Goal: Task Accomplishment & Management: Manage account settings

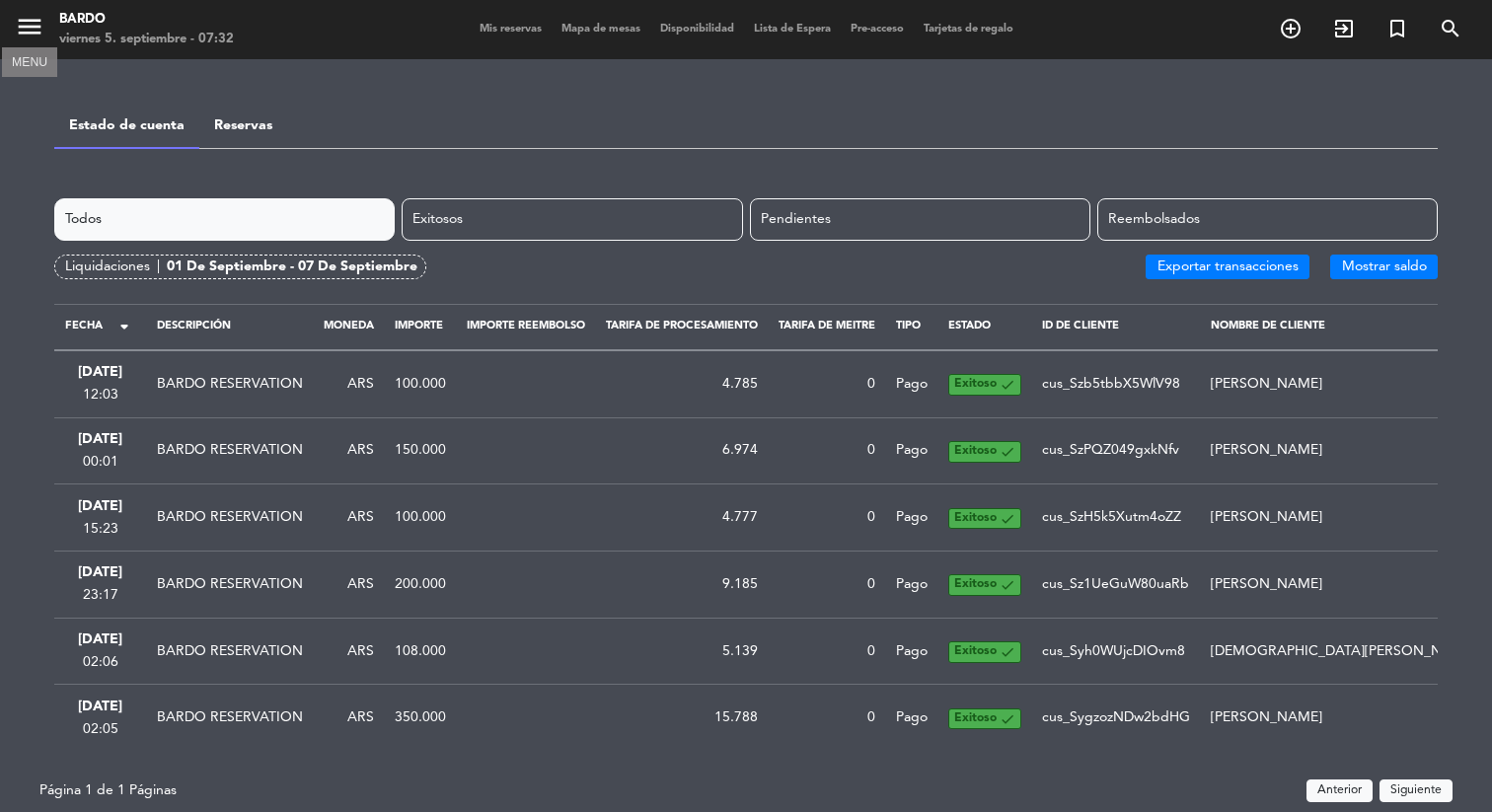
click at [39, 36] on icon "menu" at bounding box center [30, 27] width 30 height 30
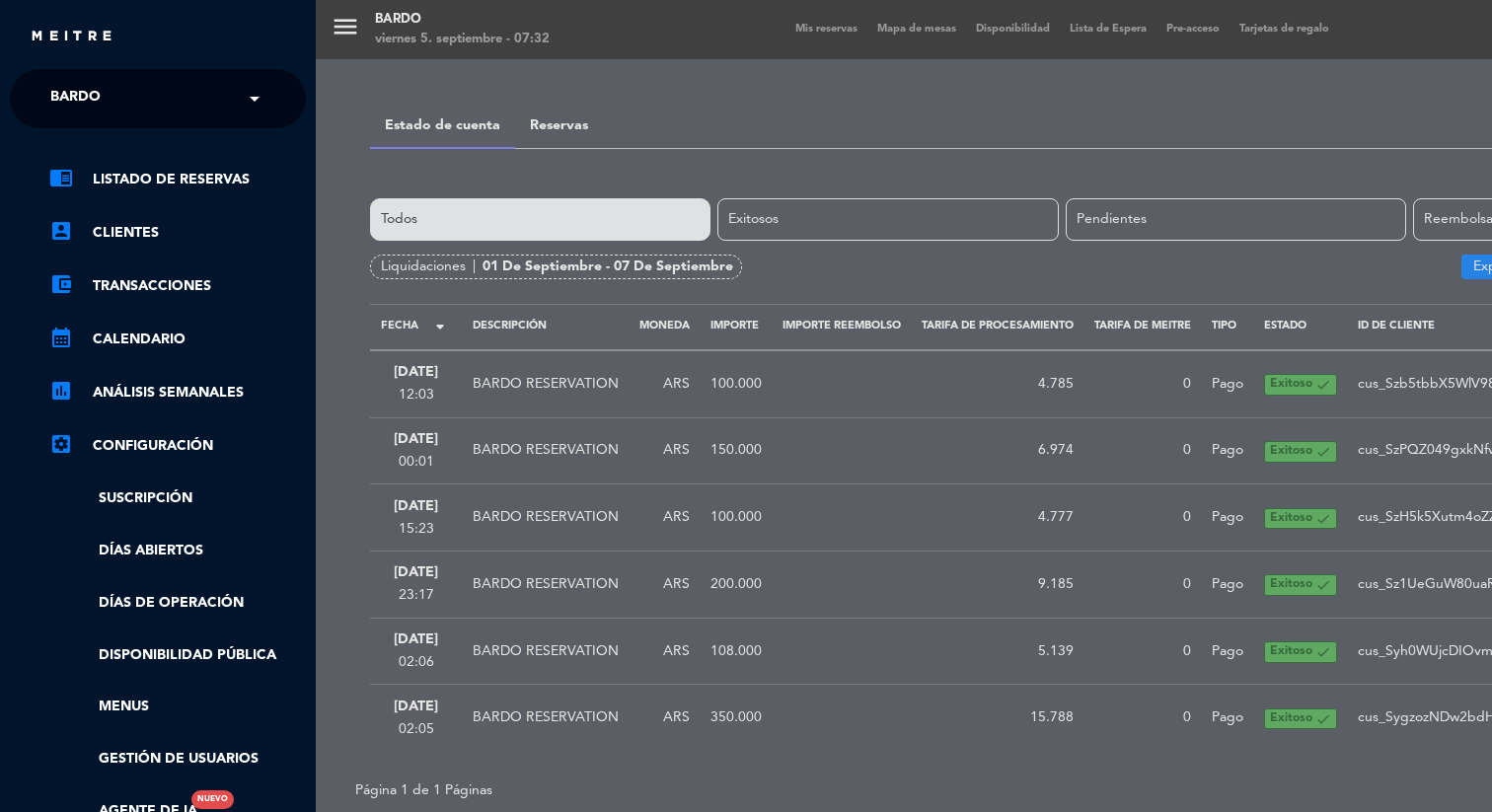
scroll to position [19, 0]
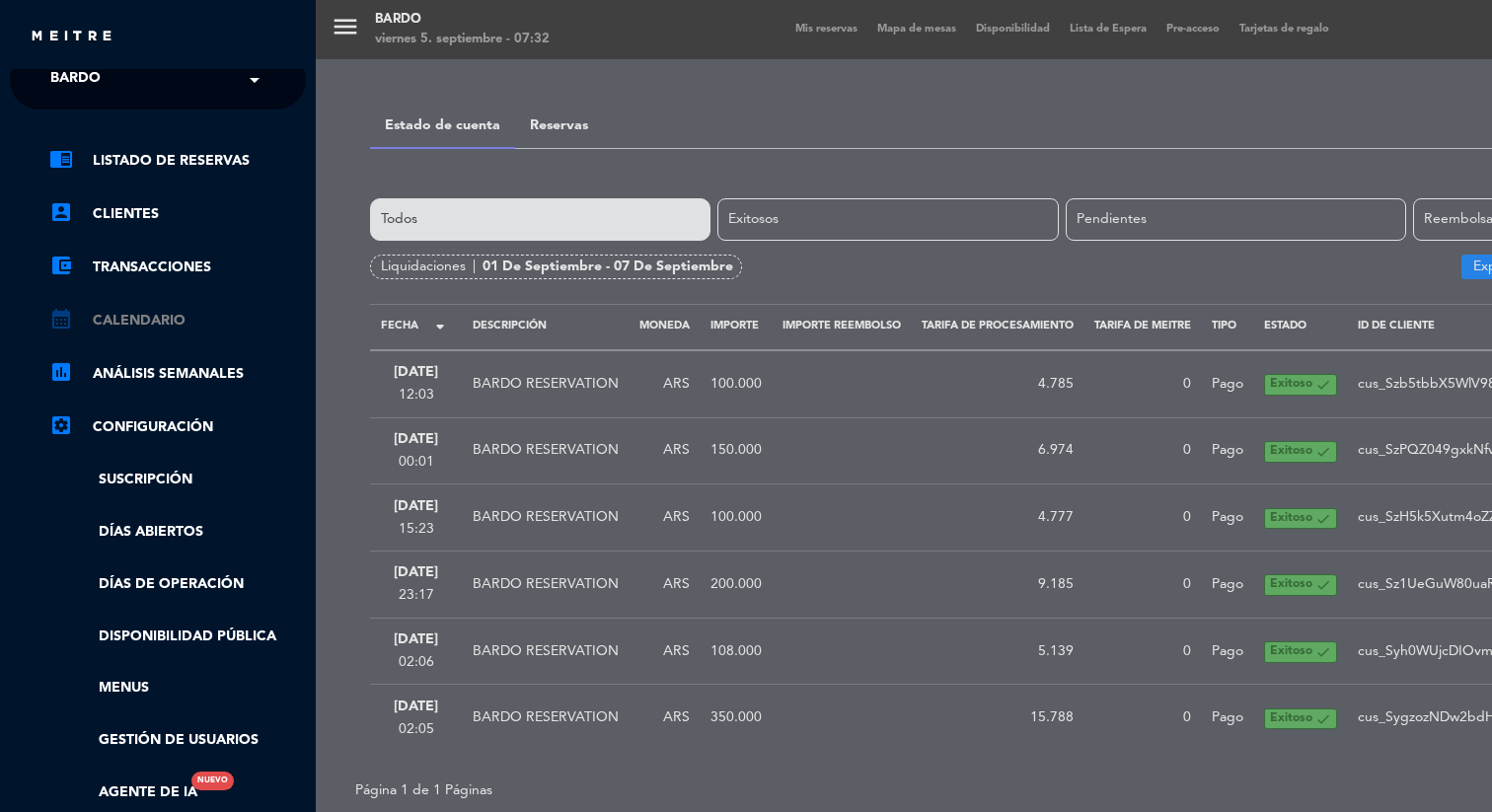
click at [140, 329] on link "calendar_month Calendario" at bounding box center [177, 320] width 256 height 24
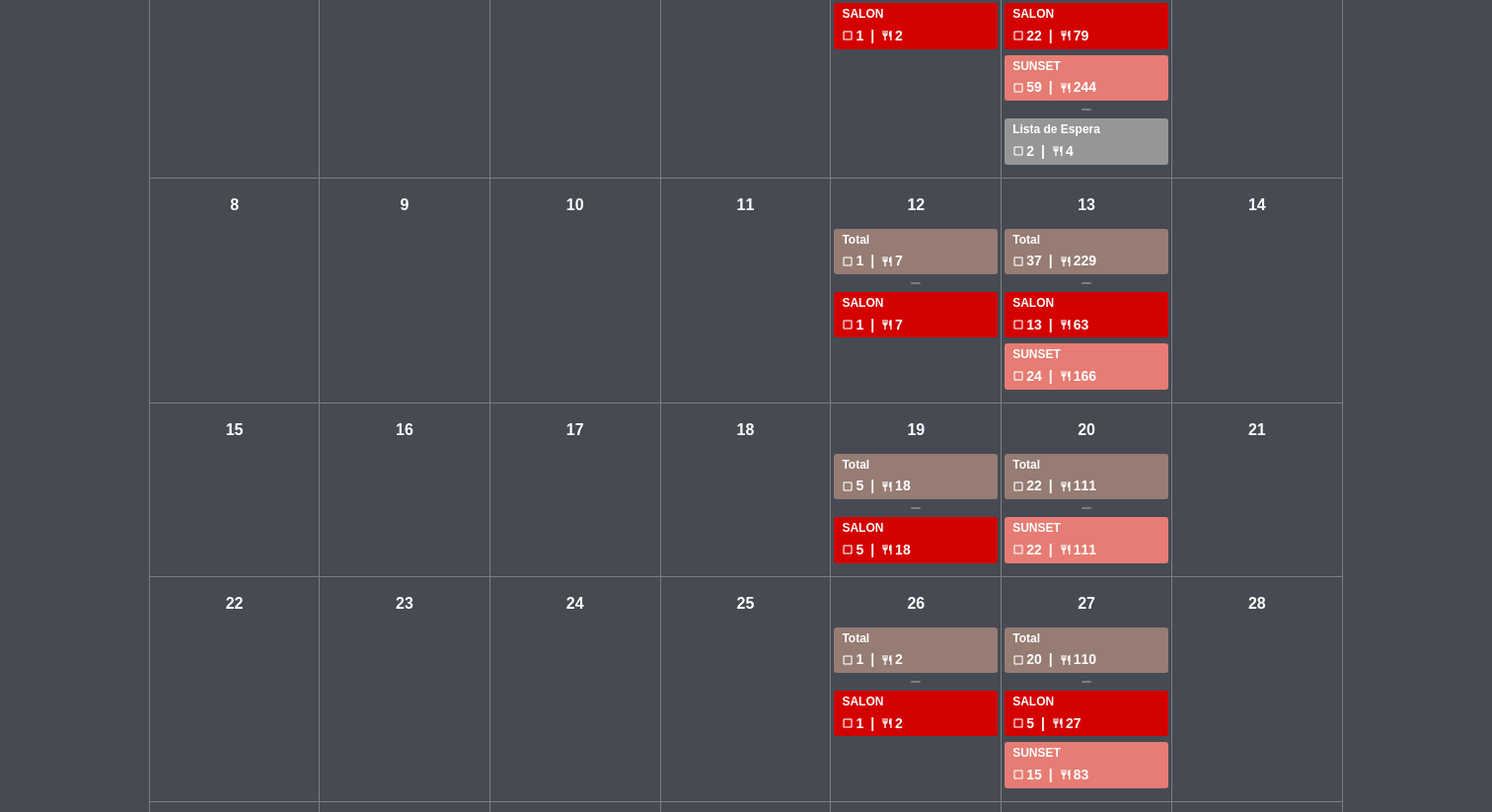
scroll to position [269, 0]
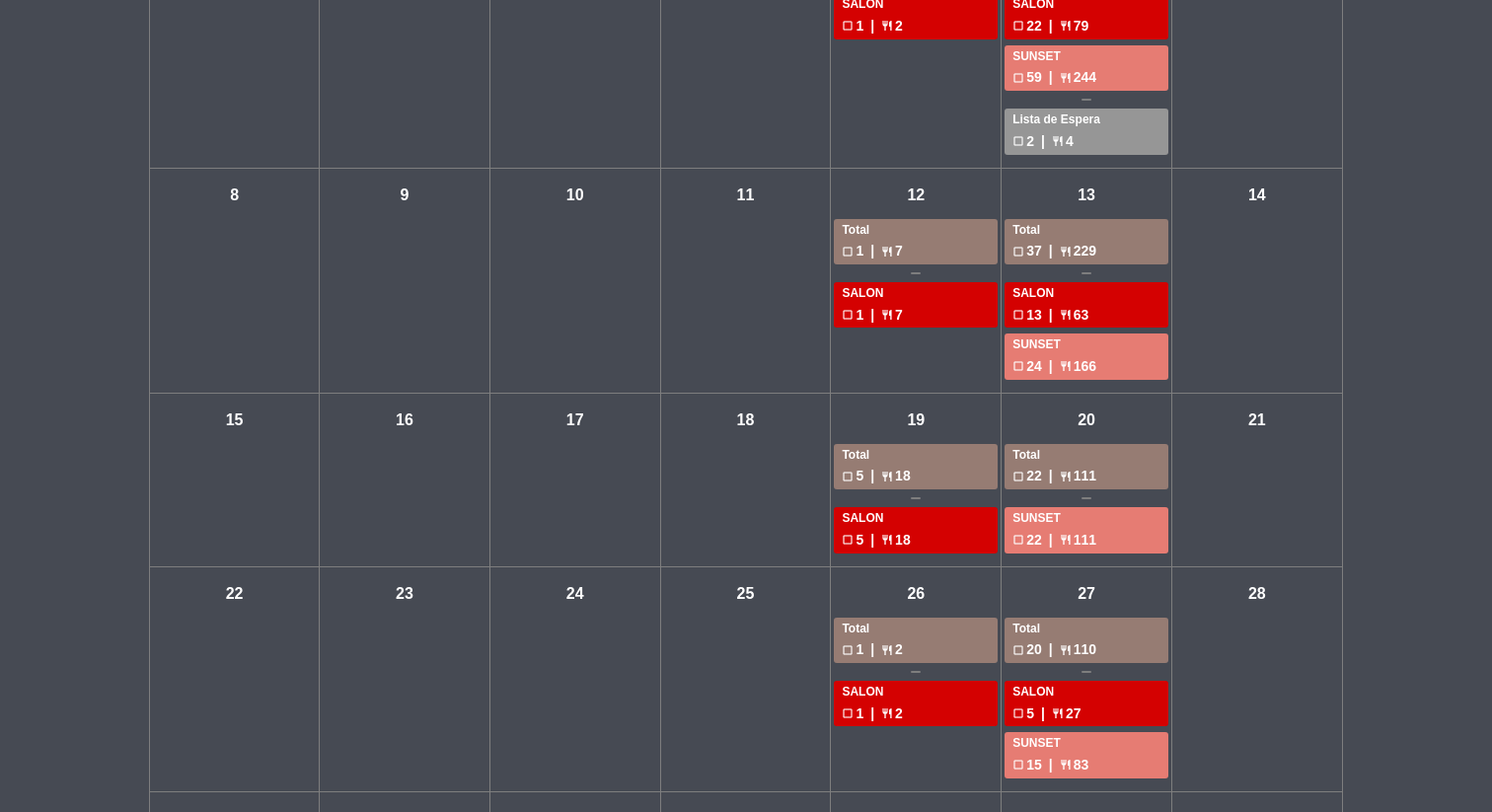
click at [1332, 394] on div "dom - 21" at bounding box center [1258, 481] width 171 height 174
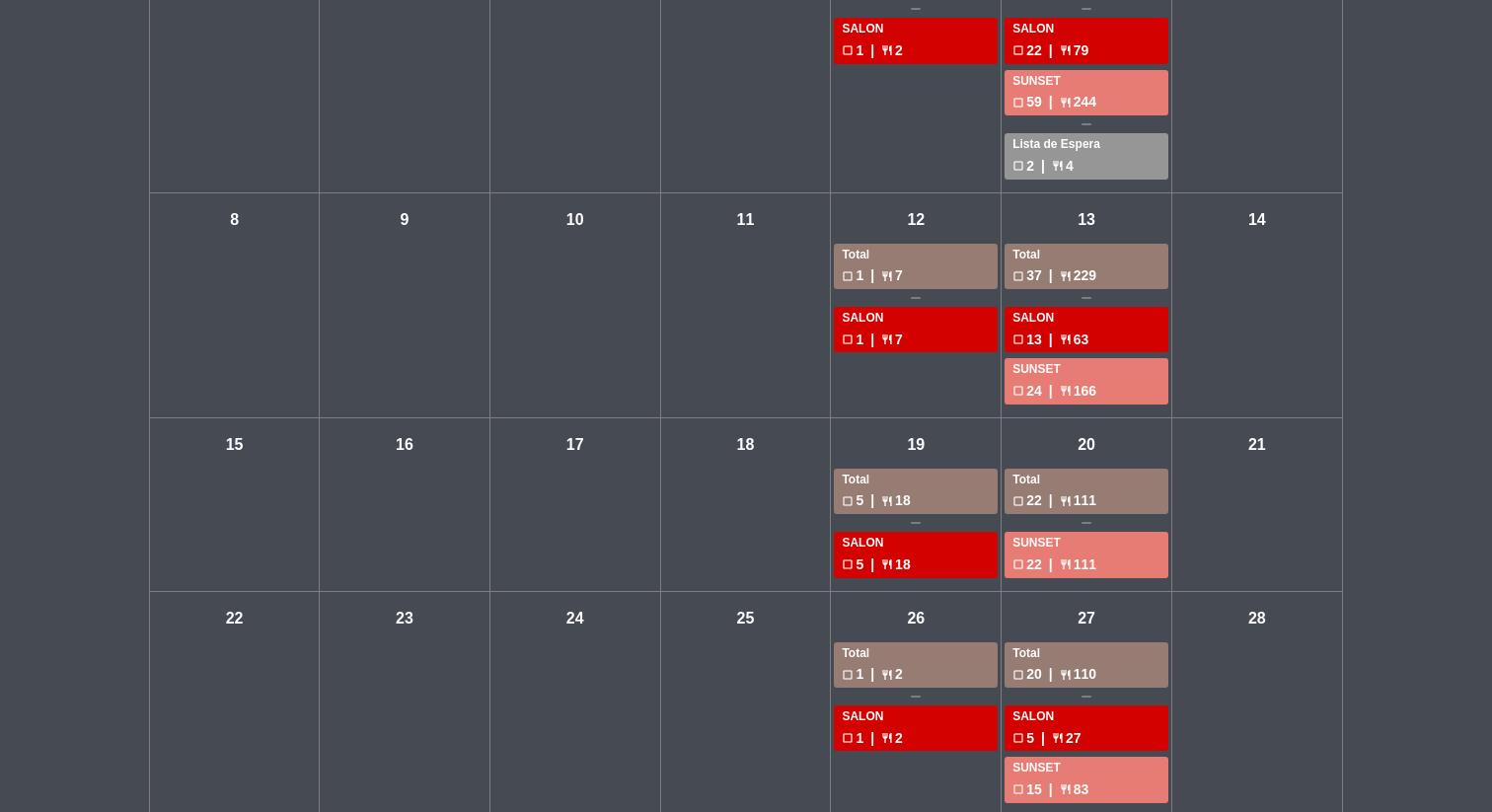
scroll to position [0, 0]
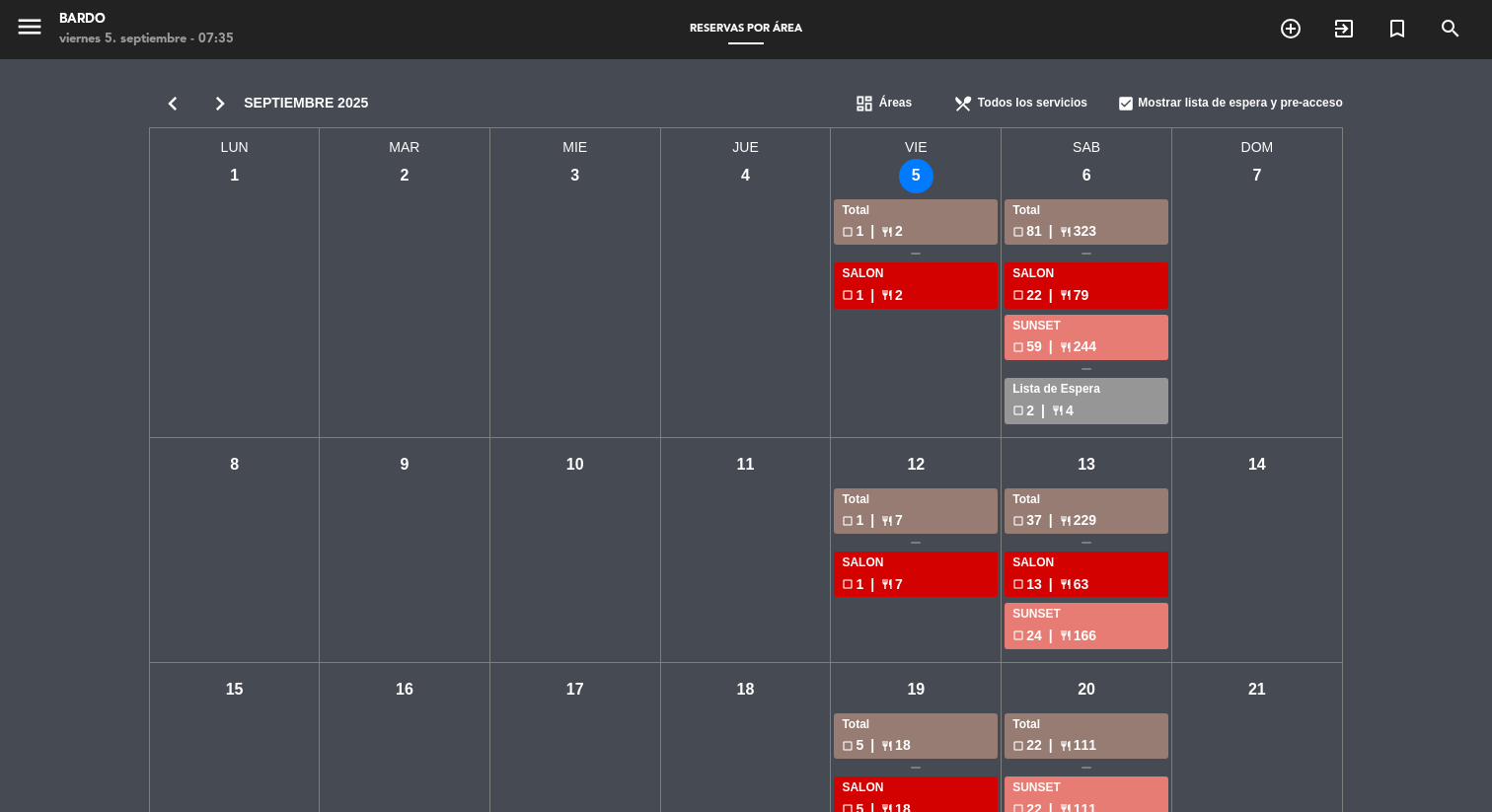
click at [221, 107] on icon "chevron_right" at bounding box center [220, 104] width 47 height 28
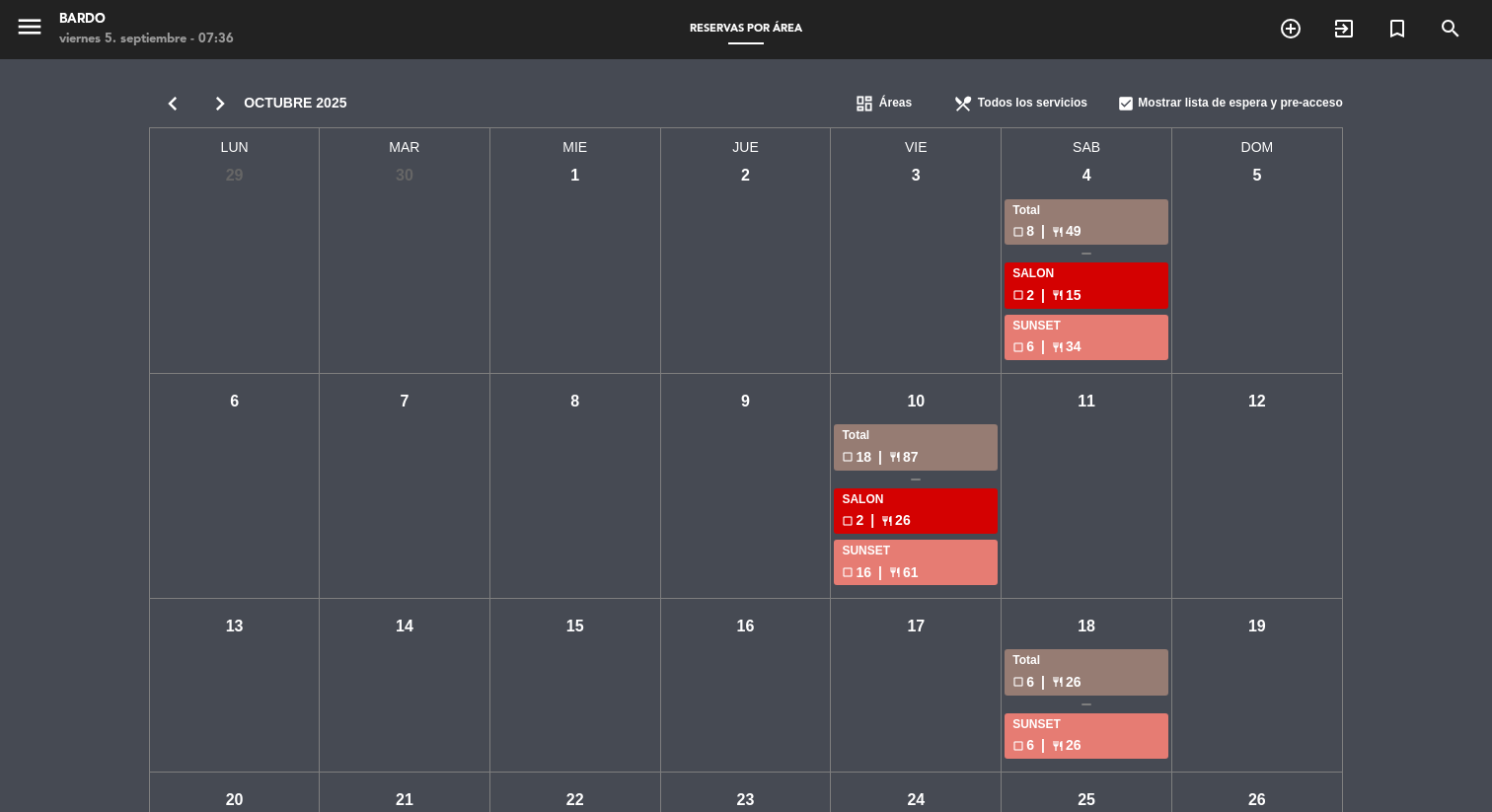
click at [214, 109] on icon "chevron_right" at bounding box center [220, 104] width 47 height 28
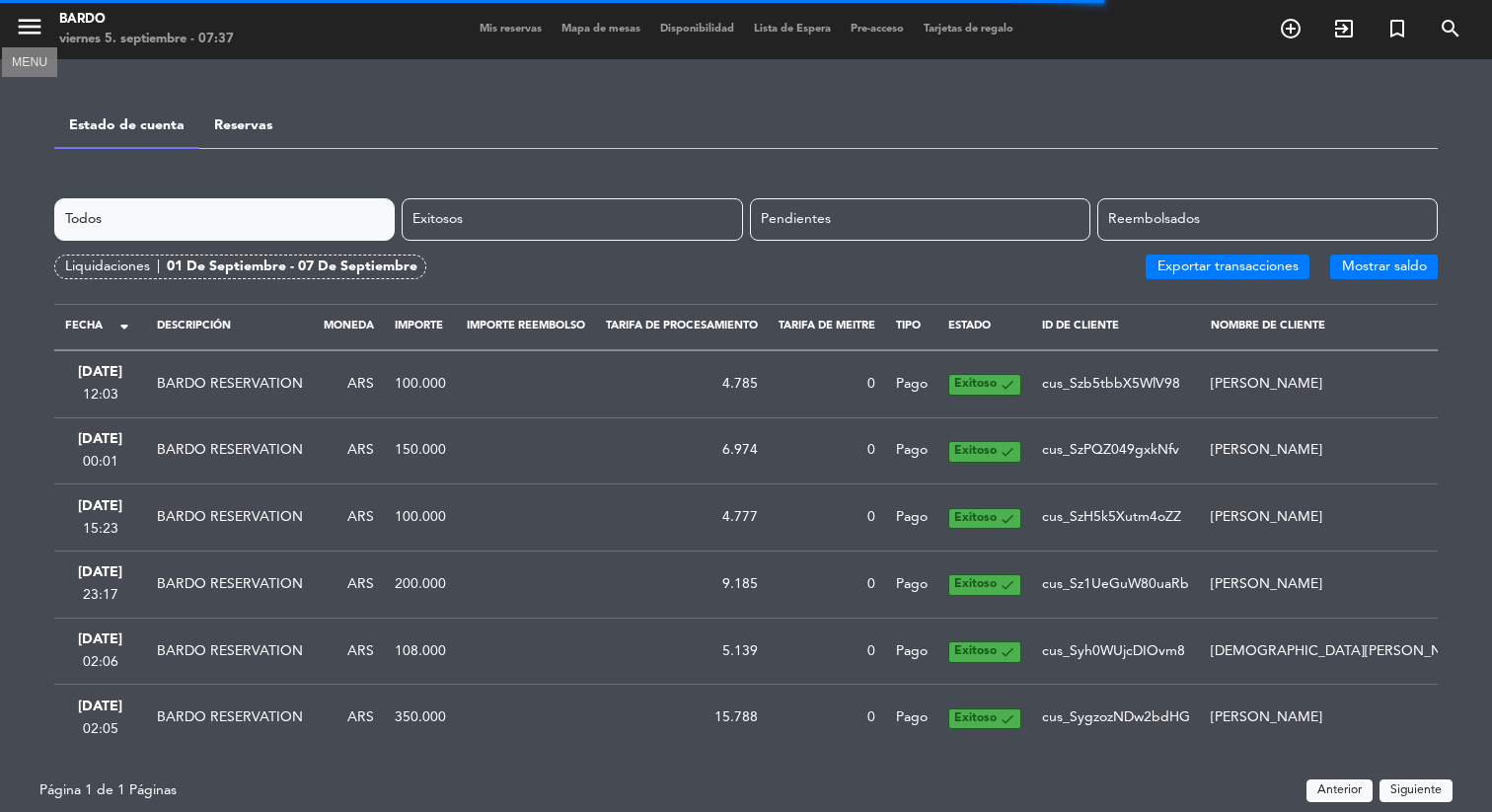
click at [36, 34] on icon "menu" at bounding box center [30, 27] width 30 height 30
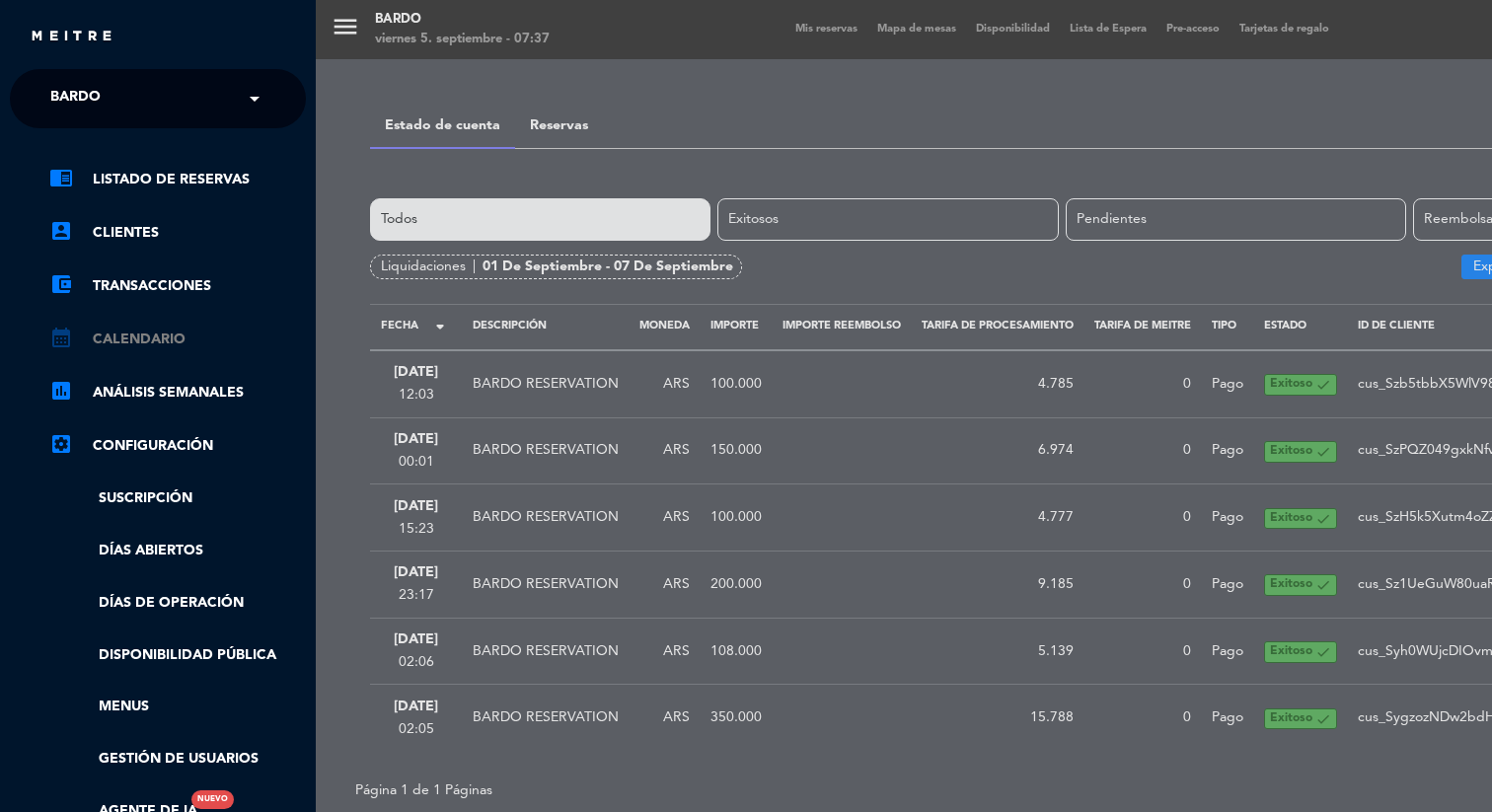
click at [146, 330] on link "calendar_month Calendario" at bounding box center [177, 339] width 256 height 24
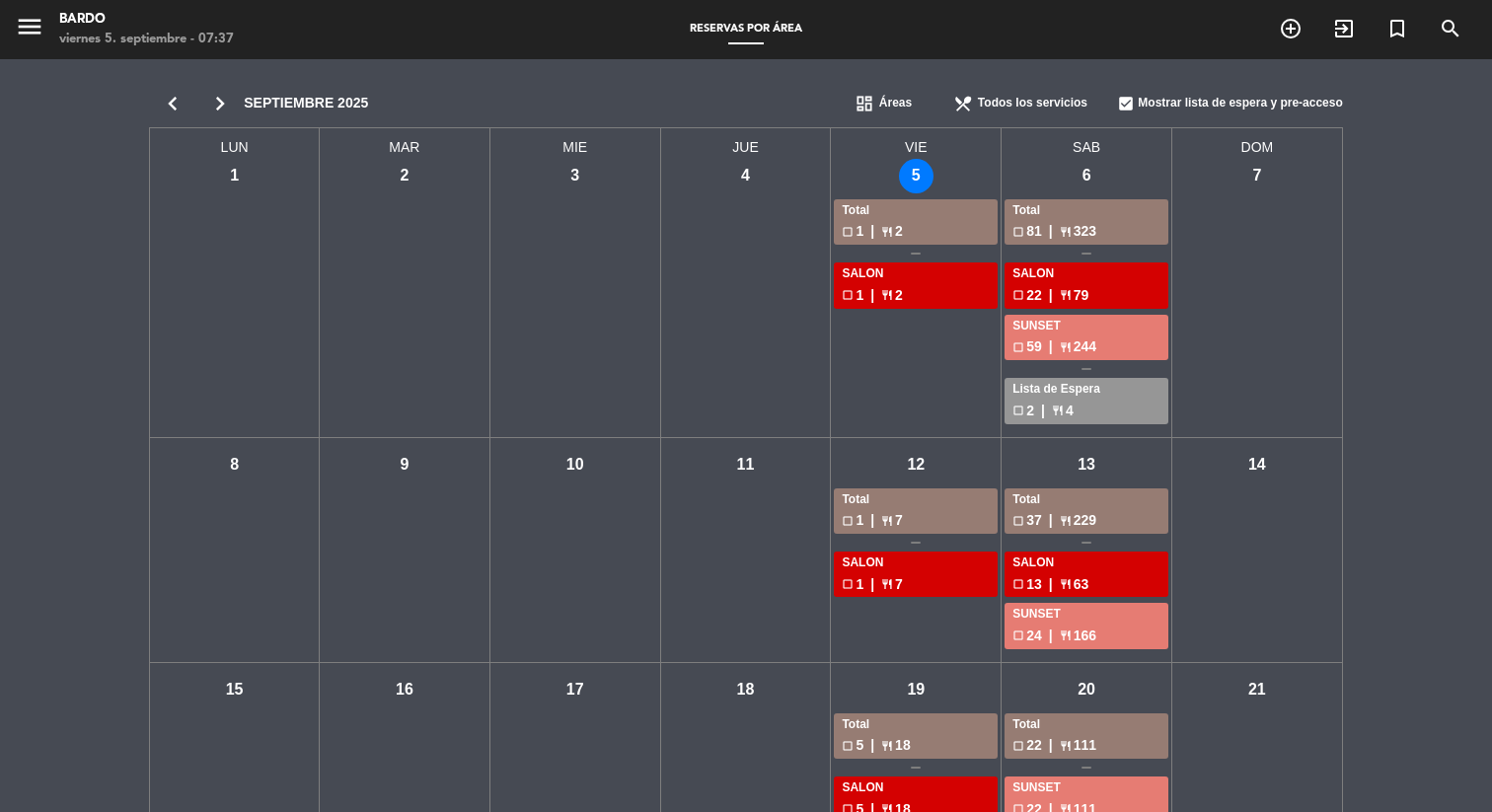
click at [222, 112] on icon "chevron_right" at bounding box center [220, 104] width 47 height 28
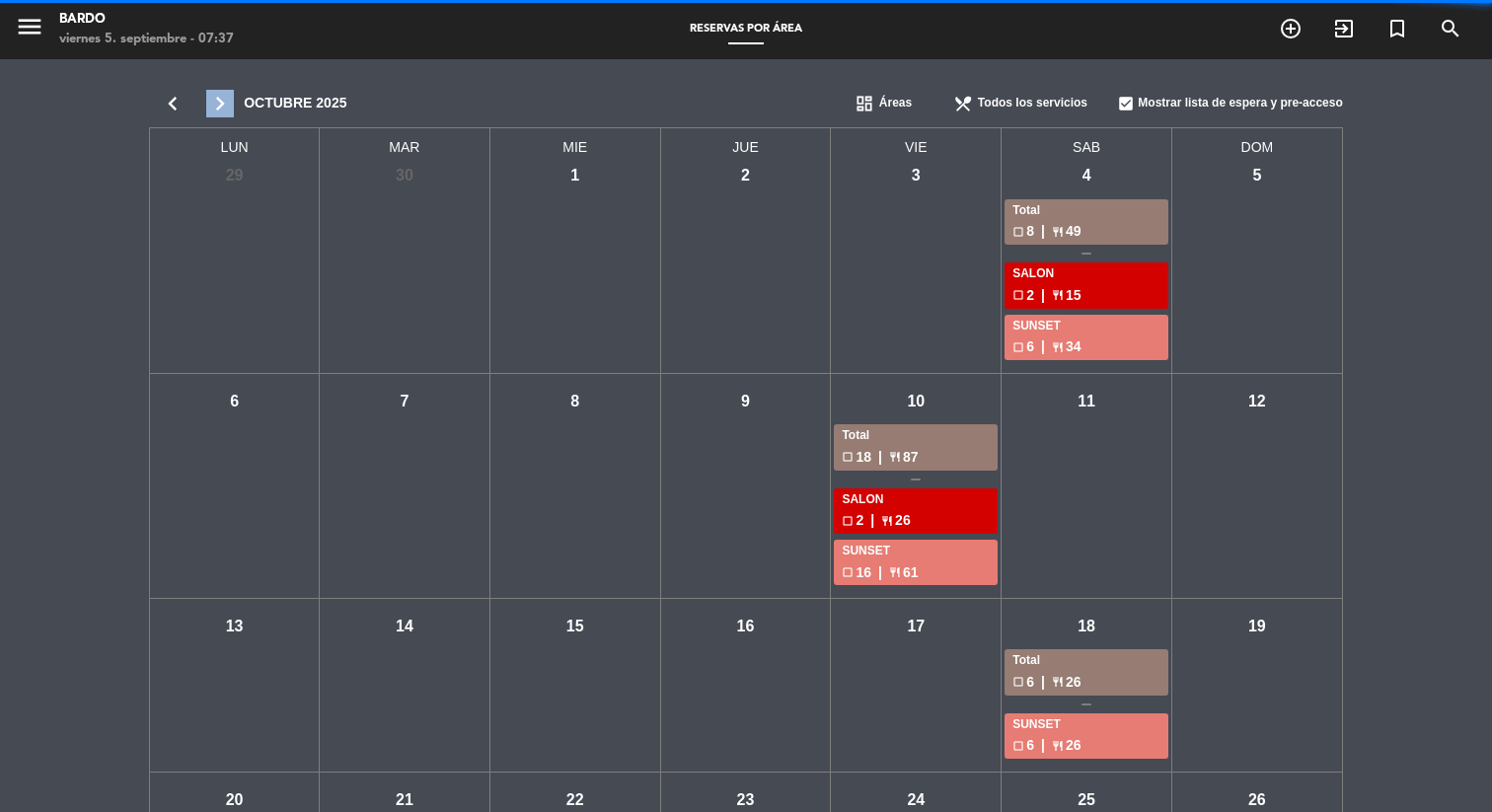
click at [222, 112] on icon "chevron_right" at bounding box center [220, 104] width 47 height 28
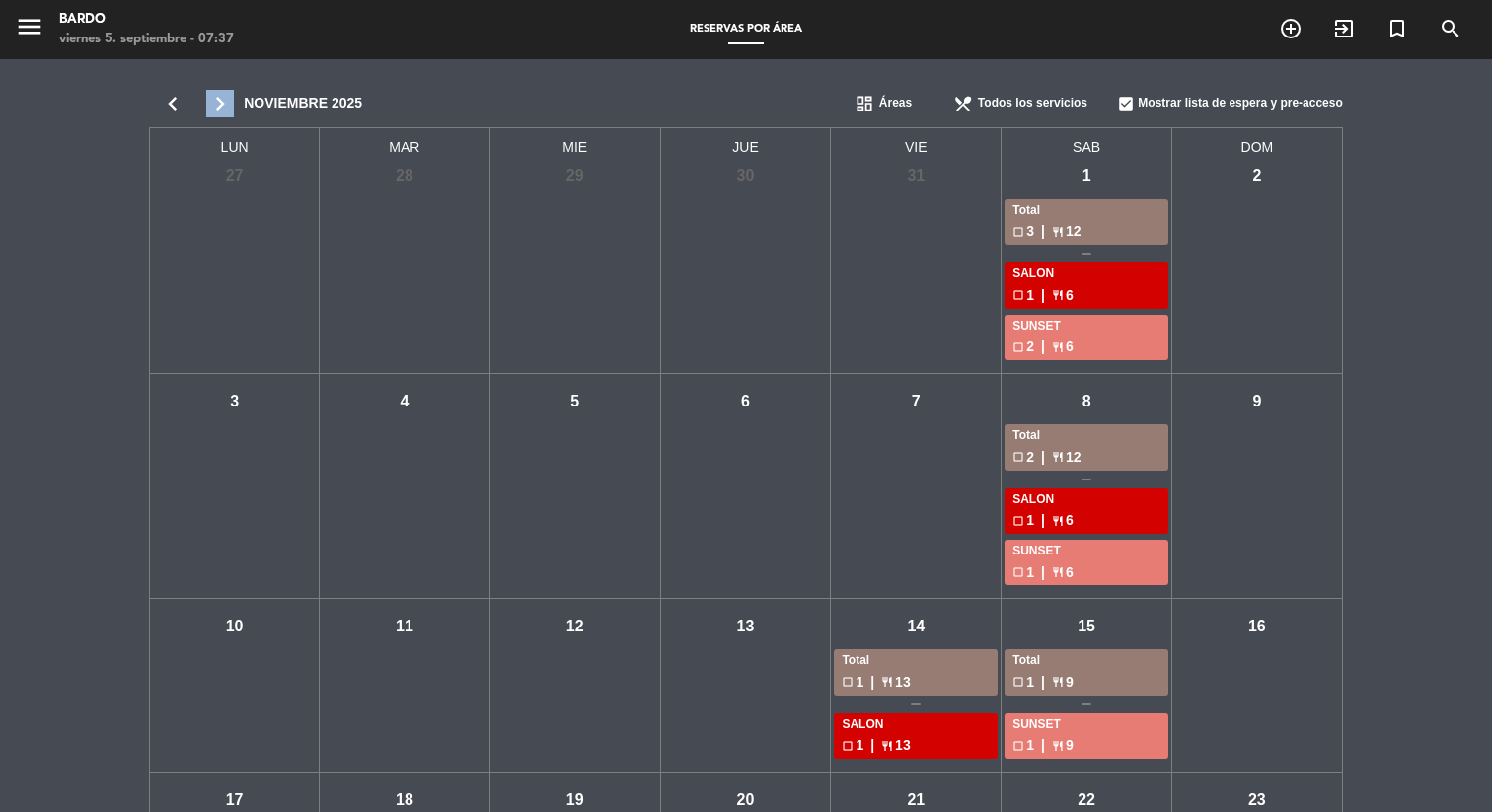
click at [228, 96] on icon "chevron_right" at bounding box center [220, 104] width 47 height 28
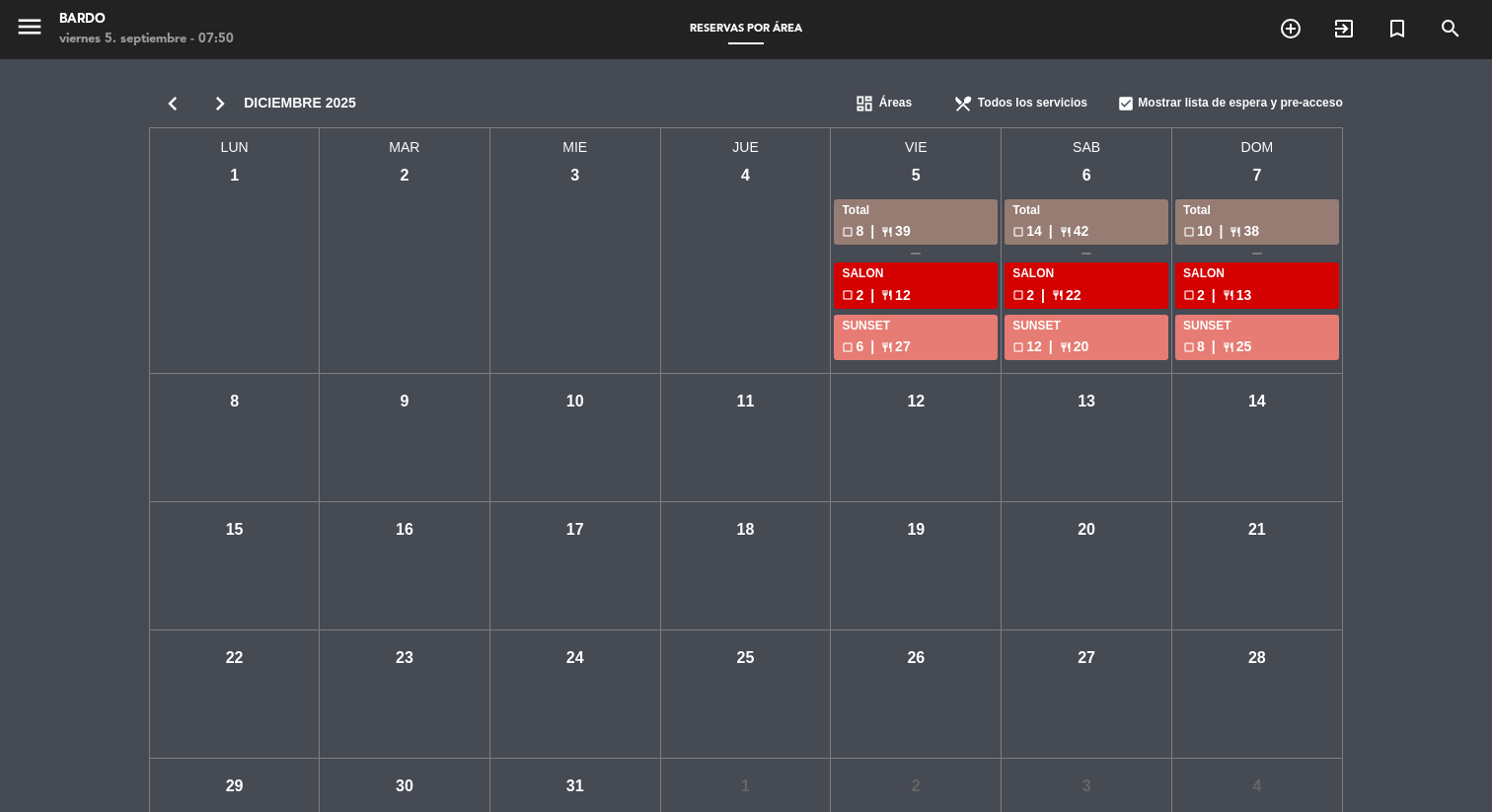
click at [163, 103] on icon "chevron_left" at bounding box center [173, 104] width 47 height 28
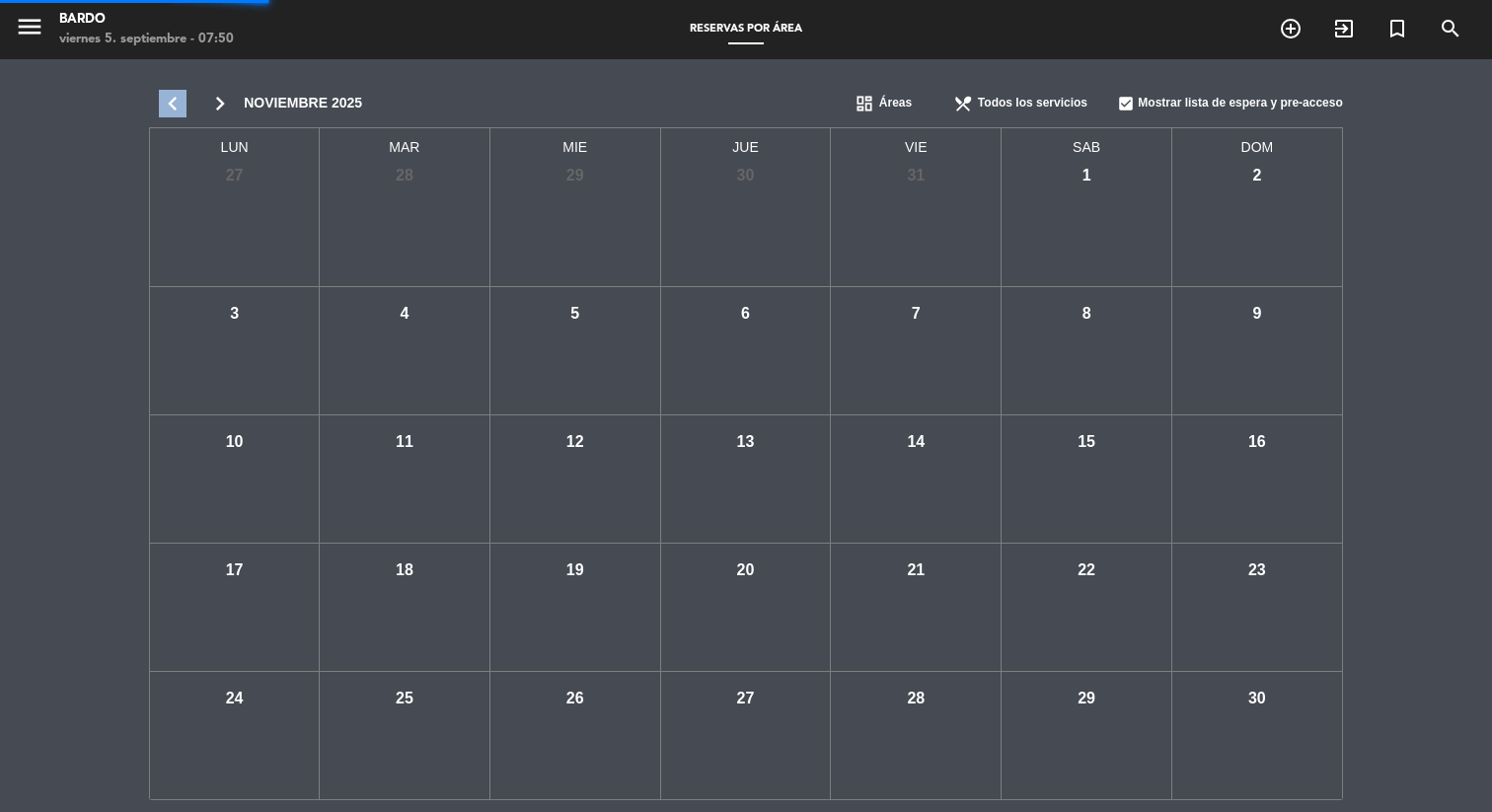
click at [164, 103] on icon "chevron_left" at bounding box center [173, 104] width 47 height 28
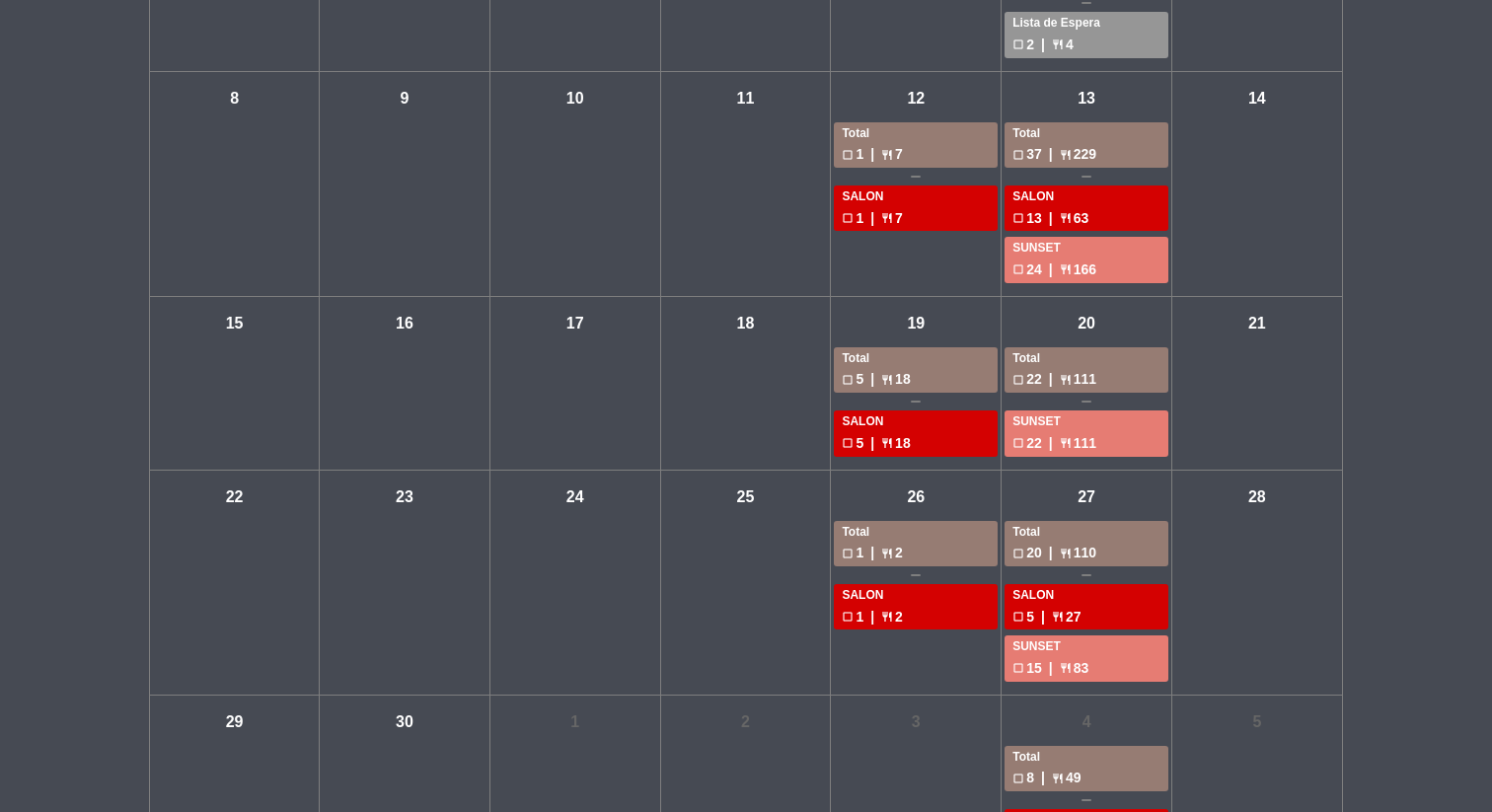
scroll to position [364, 0]
